Goal: Transaction & Acquisition: Purchase product/service

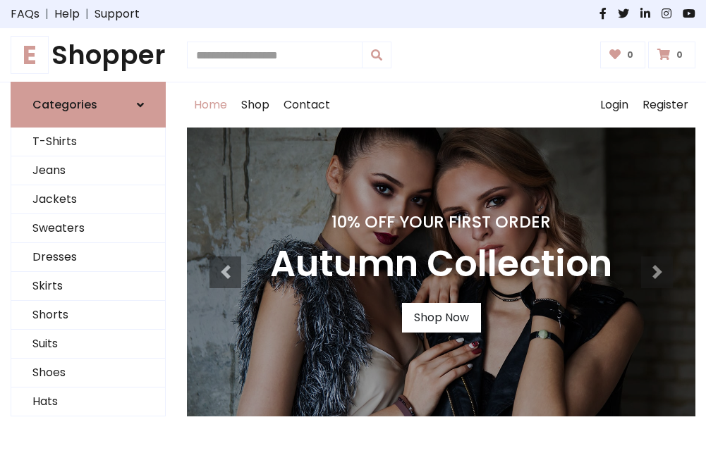
click at [353, 226] on h4 "10% Off Your First Order" at bounding box center [441, 222] width 342 height 20
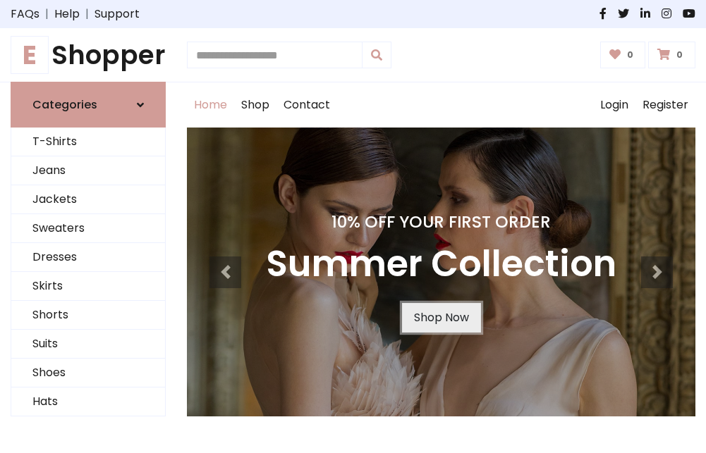
click at [441, 318] on link "Shop Now" at bounding box center [441, 318] width 79 height 30
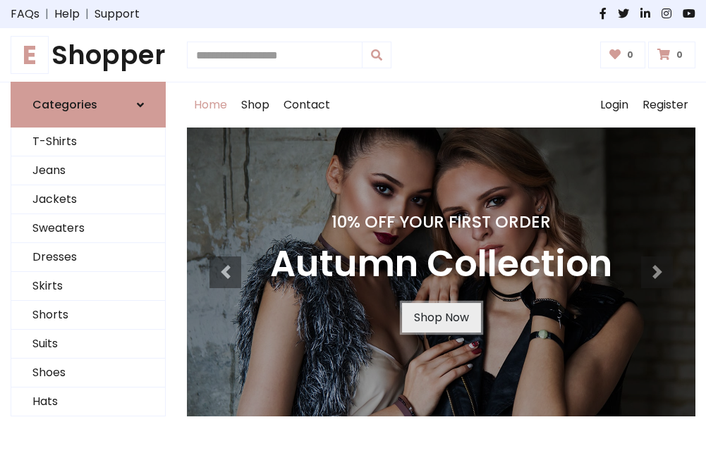
click at [441, 318] on link "Shop Now" at bounding box center [441, 318] width 79 height 30
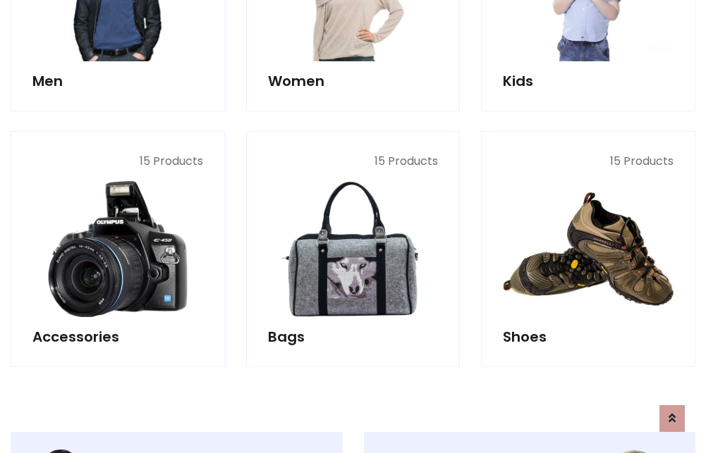
scroll to position [1406, 0]
